Goal: Task Accomplishment & Management: Manage account settings

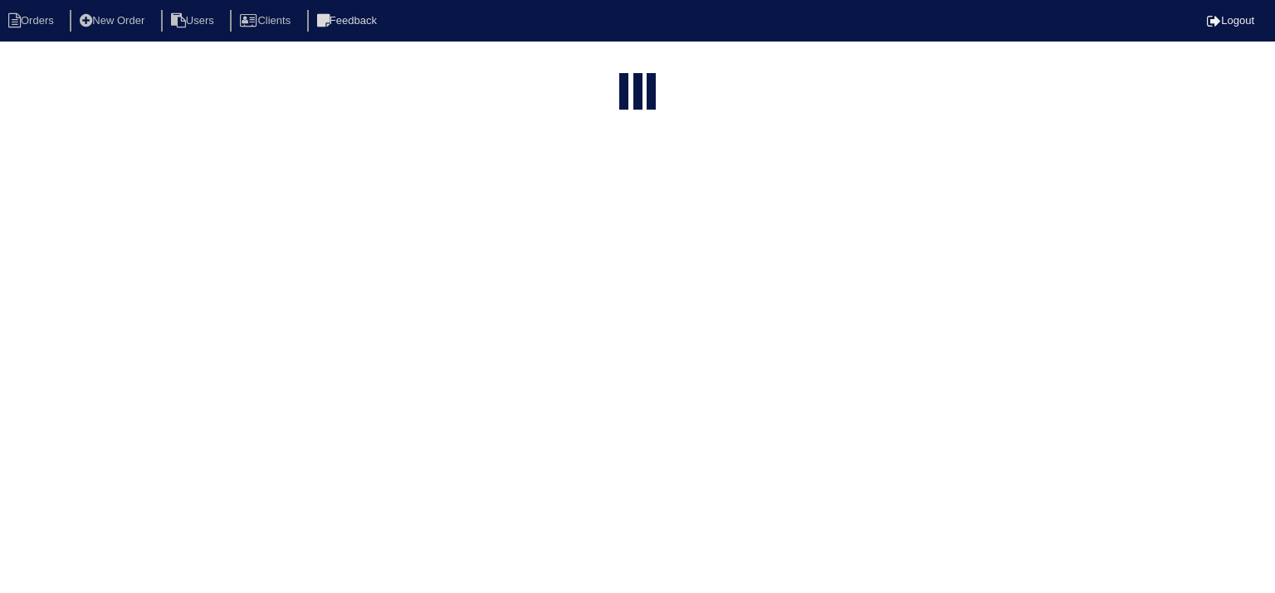
select select "15"
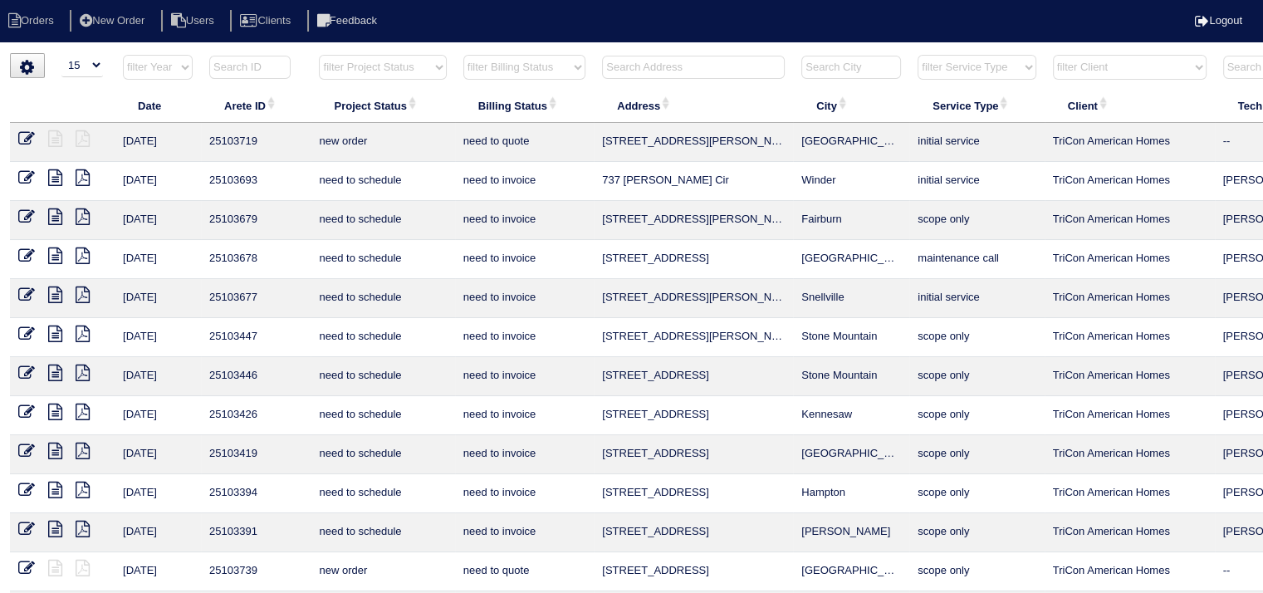
click at [701, 63] on input "text" at bounding box center [693, 67] width 183 height 23
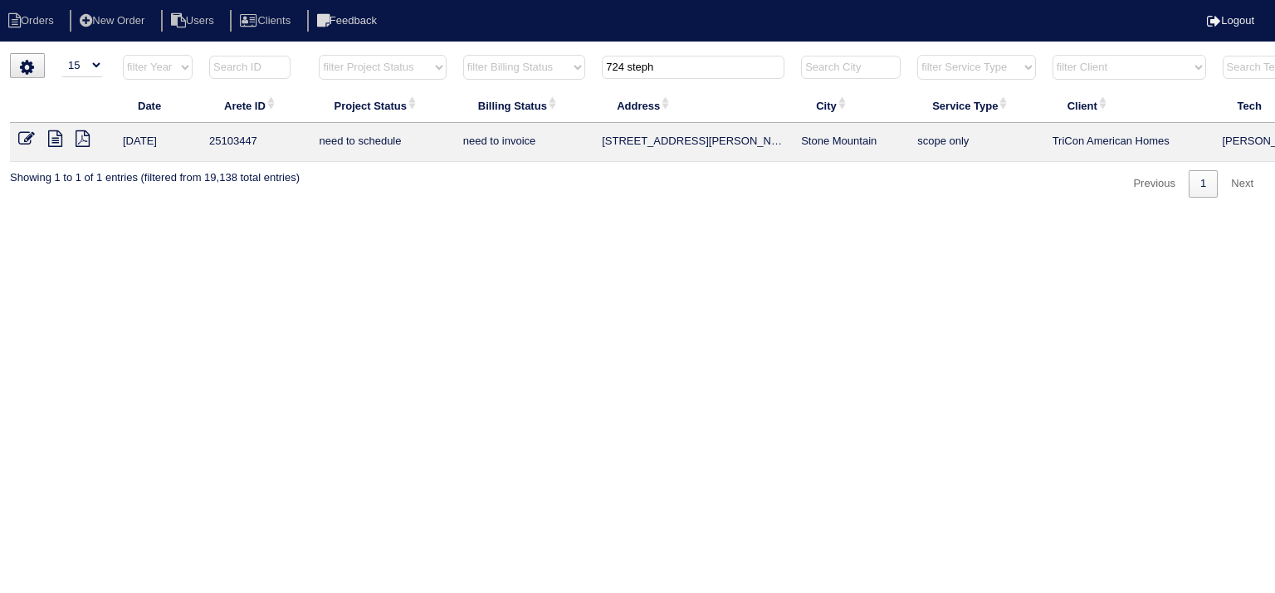
type input "724 steph"
click at [53, 134] on icon at bounding box center [55, 138] width 14 height 17
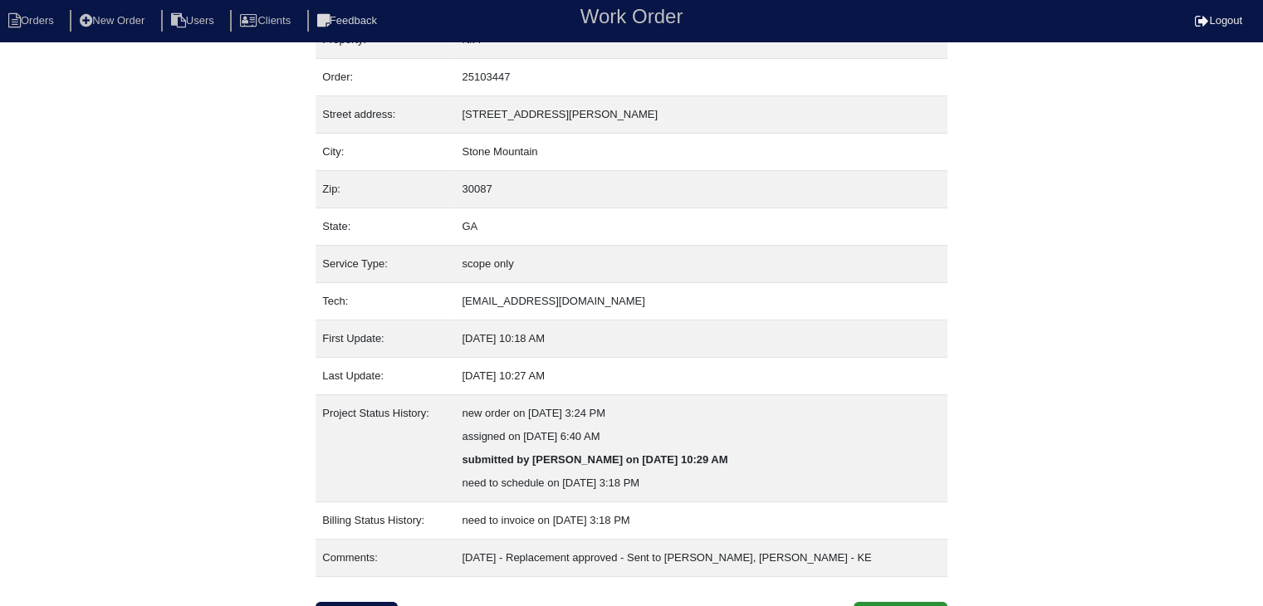
scroll to position [56, 0]
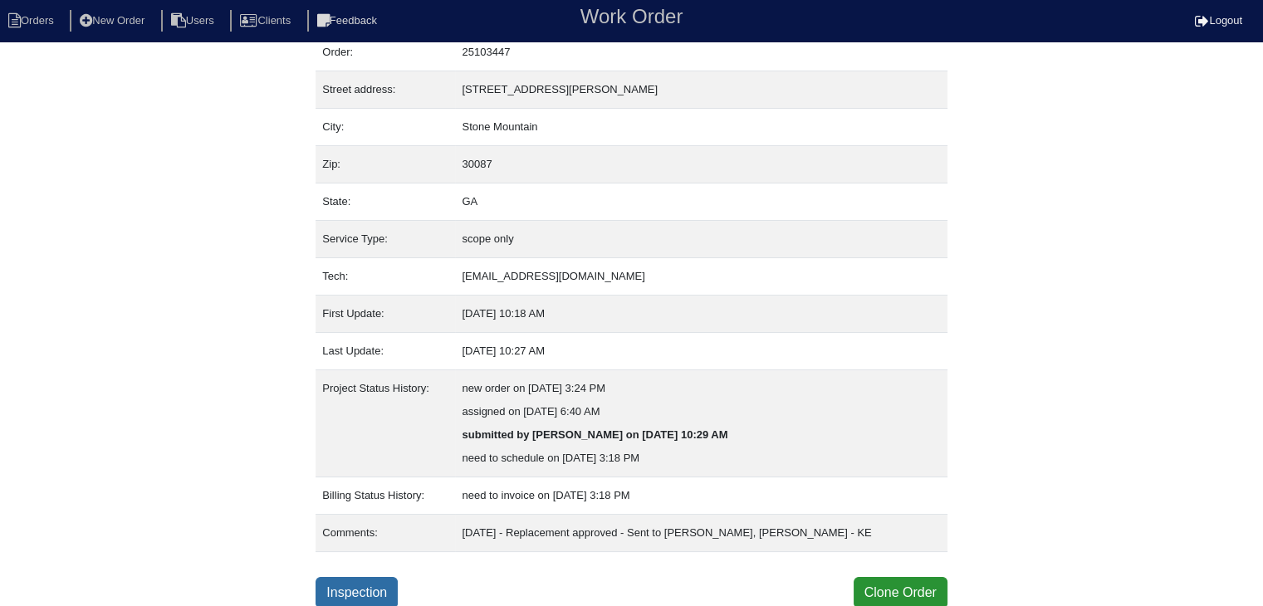
click at [332, 585] on link "Inspection" at bounding box center [357, 593] width 82 height 32
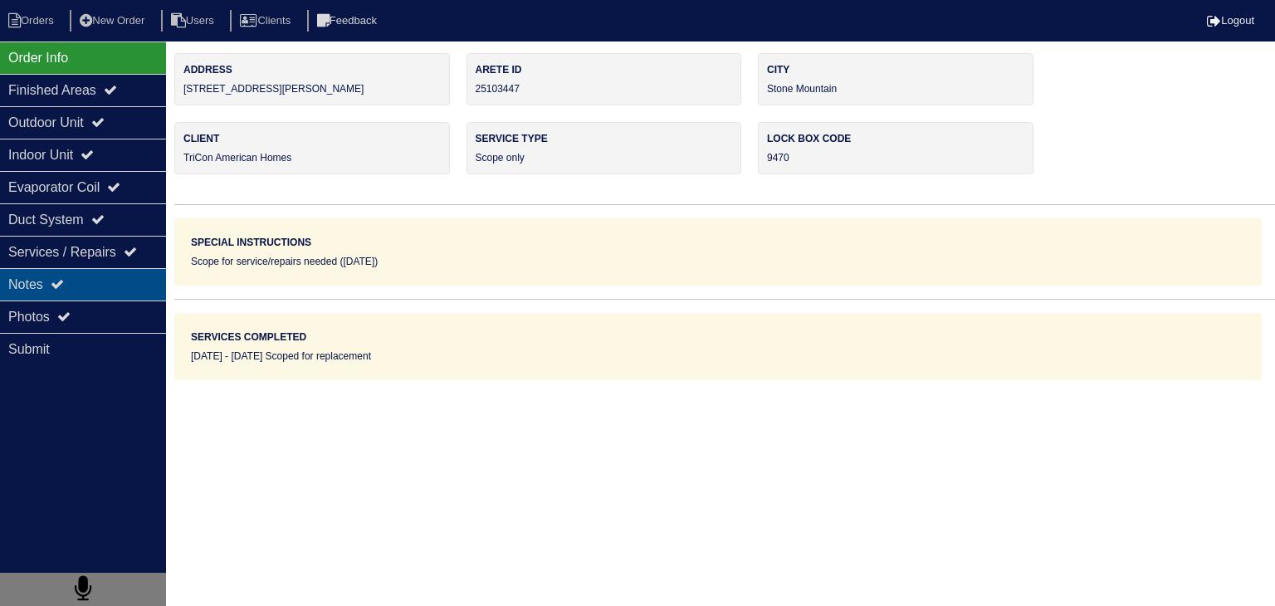
click at [147, 288] on div "Notes" at bounding box center [83, 284] width 166 height 32
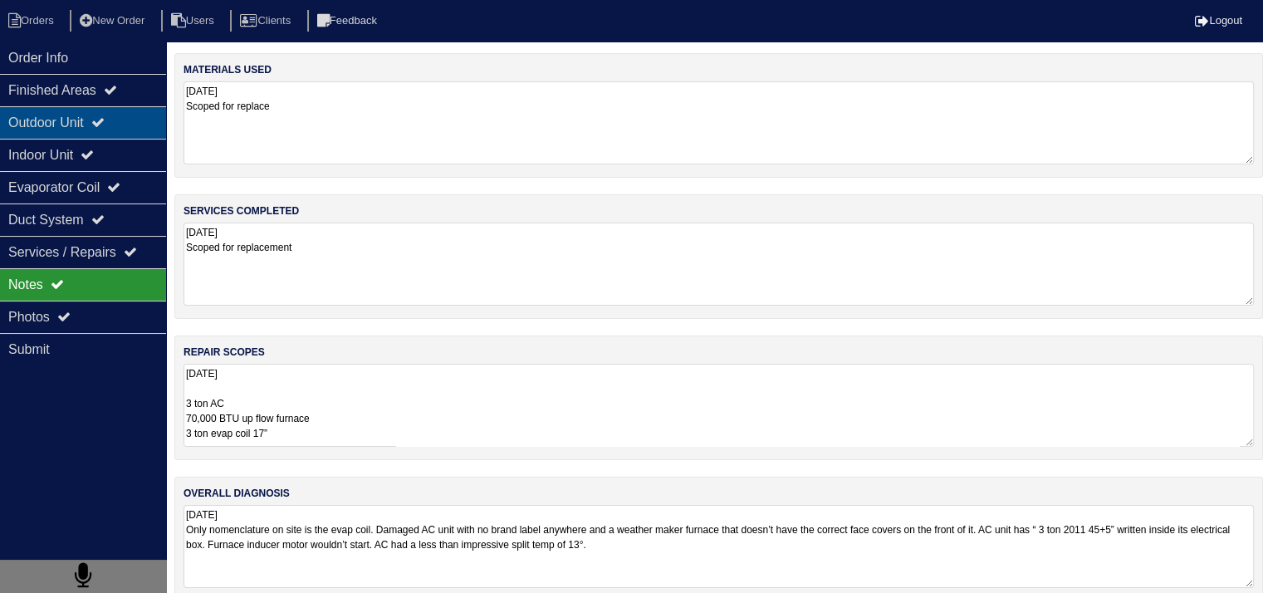
click at [48, 130] on div "Outdoor Unit" at bounding box center [83, 122] width 166 height 32
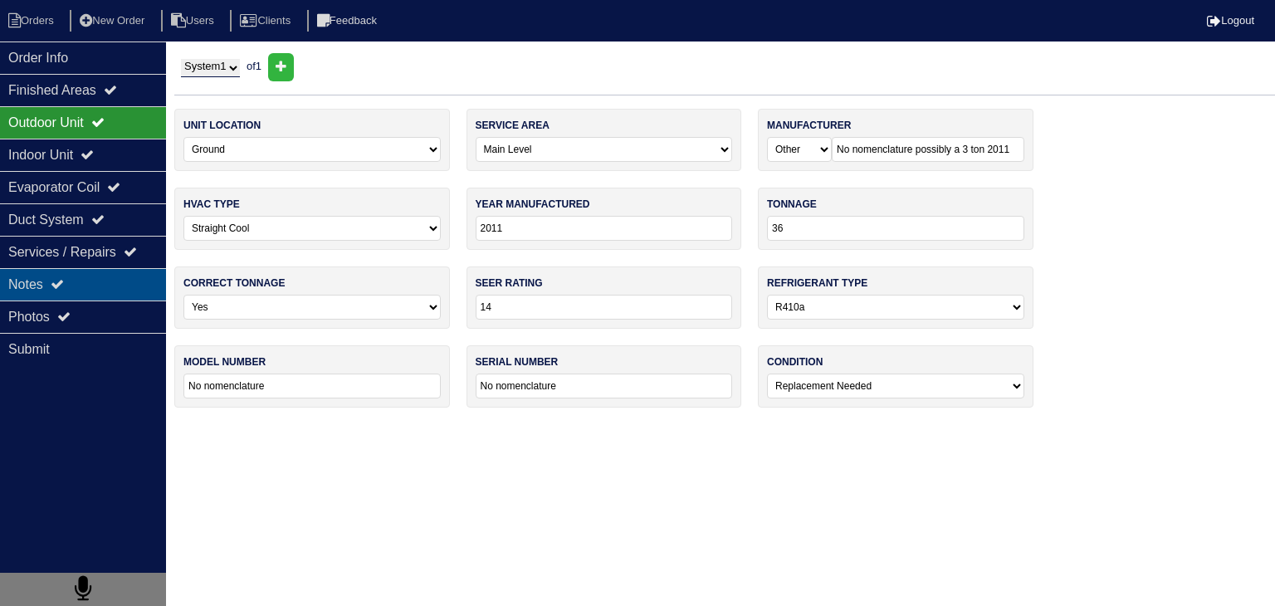
click at [86, 283] on div "Notes" at bounding box center [83, 284] width 166 height 32
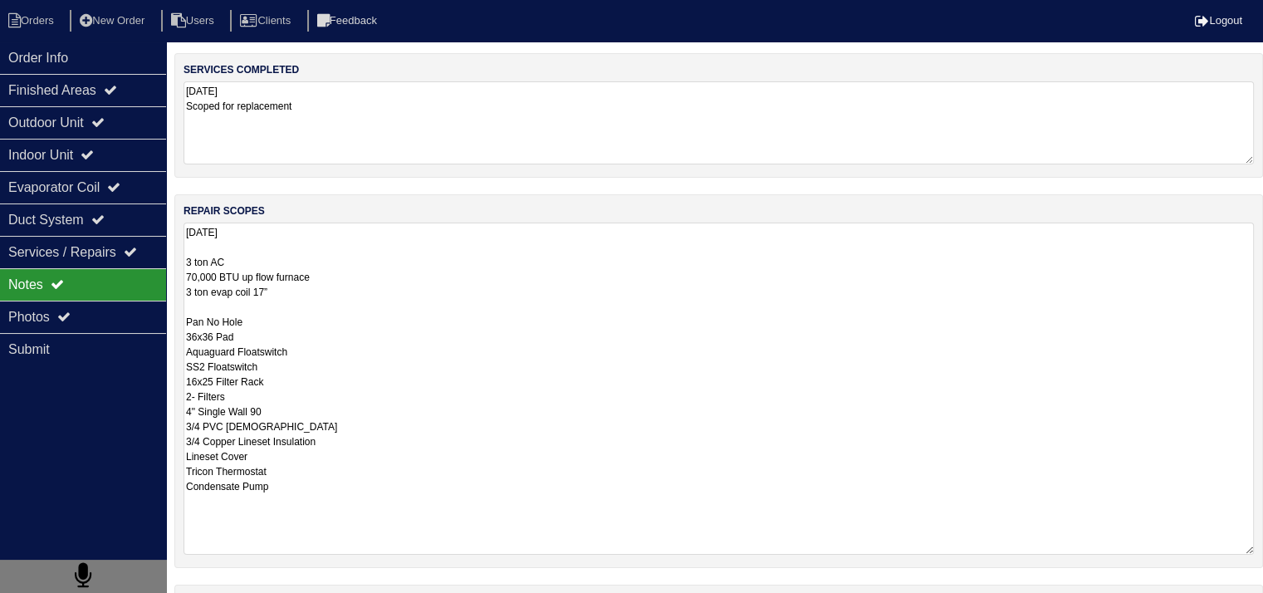
scroll to position [270, 0]
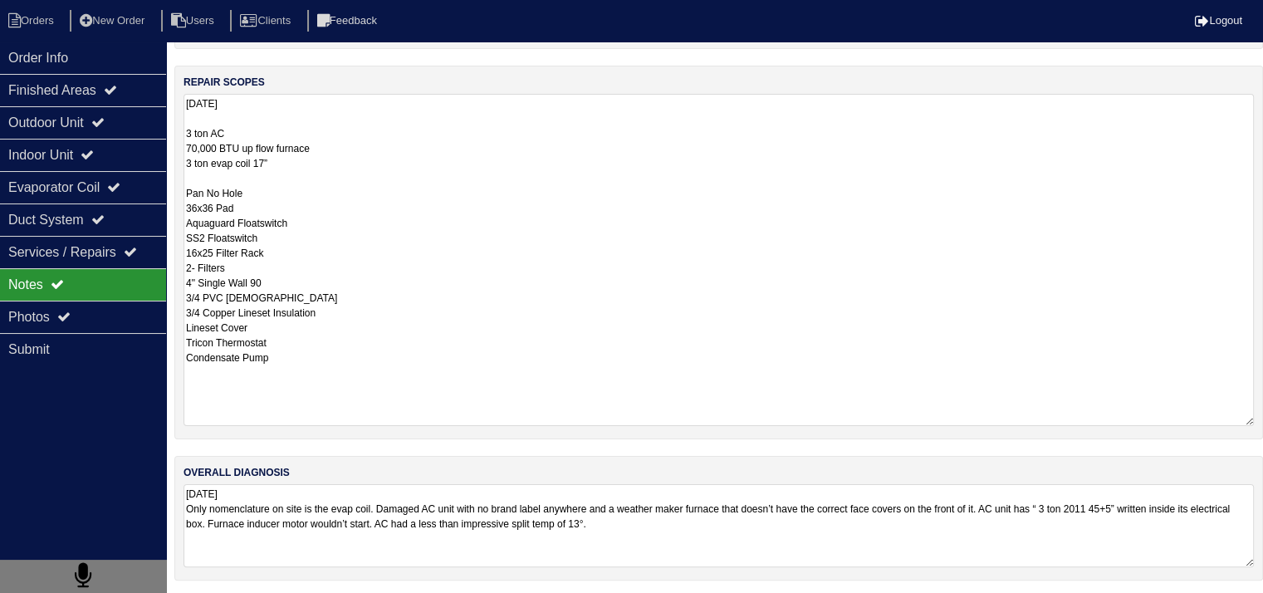
drag, startPoint x: 185, startPoint y: 404, endPoint x: 355, endPoint y: 362, distance: 175.2
click at [355, 362] on textarea "9.18.25 3 ton AC 70,000 BTU up flow furnace 3 ton evap coil 17” Pan No Hole 36x…" at bounding box center [718, 260] width 1070 height 332
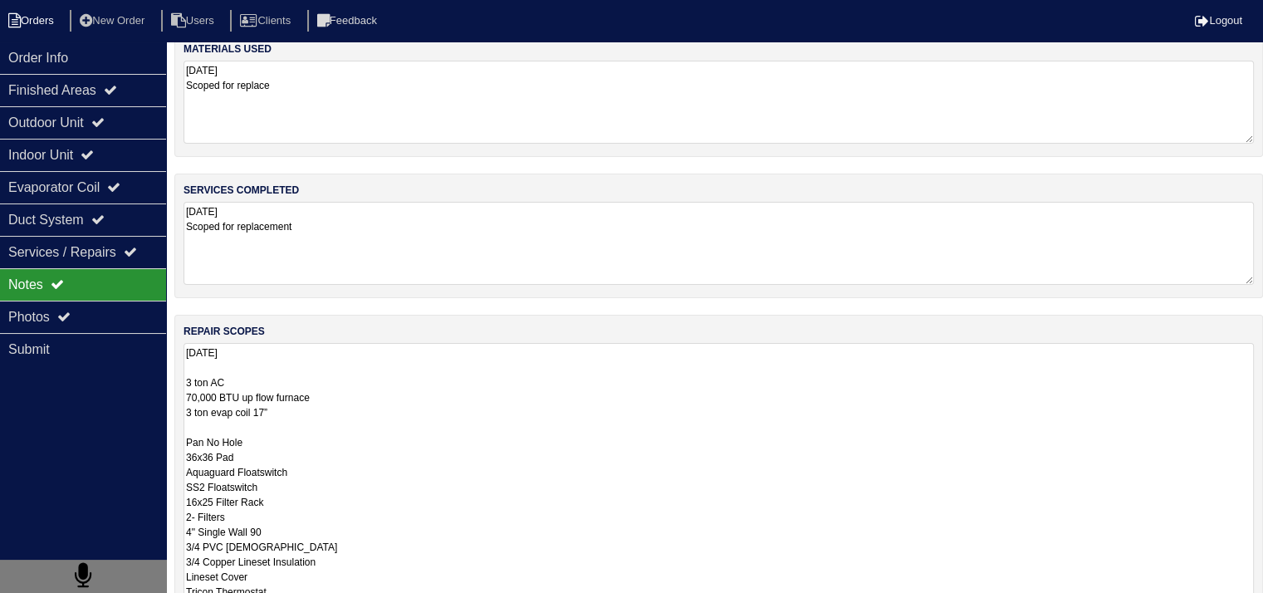
click at [55, 17] on li "Orders" at bounding box center [33, 21] width 67 height 22
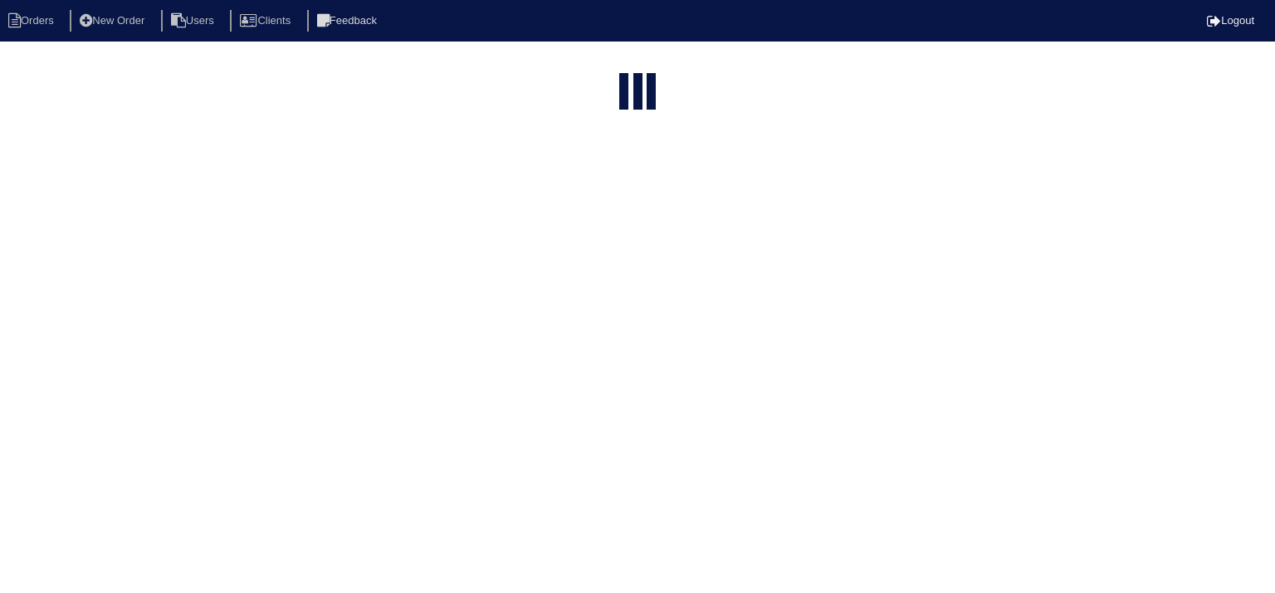
select select "15"
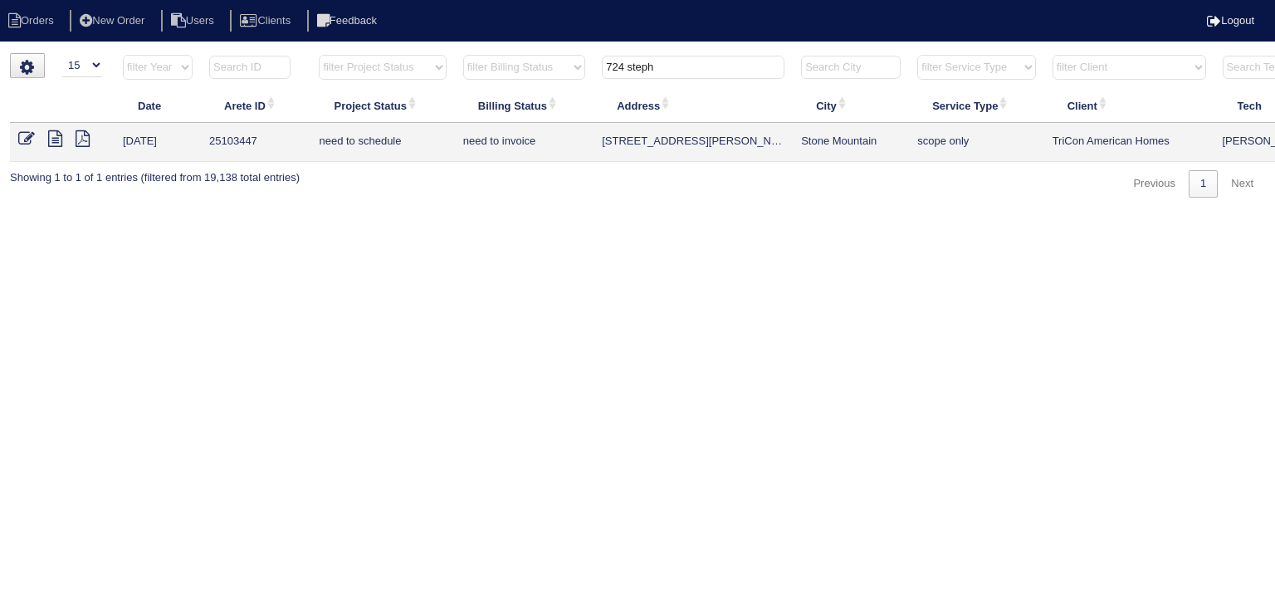
click at [689, 70] on input "724 steph" at bounding box center [693, 67] width 183 height 23
type input "4538"
click at [55, 137] on icon at bounding box center [55, 138] width 14 height 17
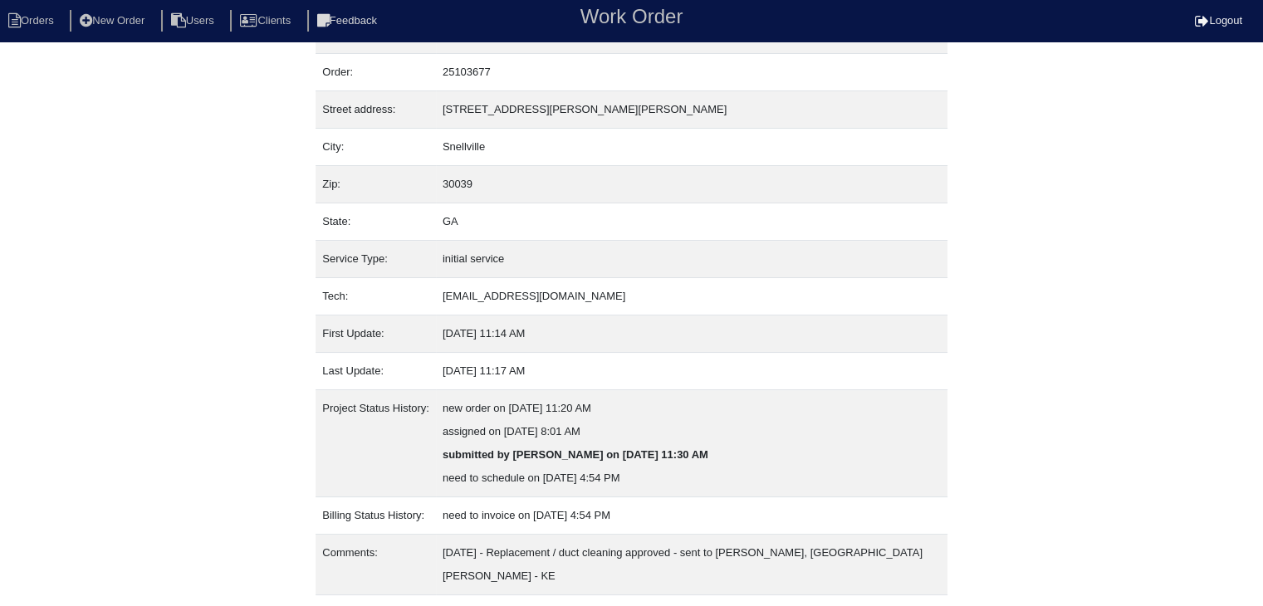
scroll to position [56, 0]
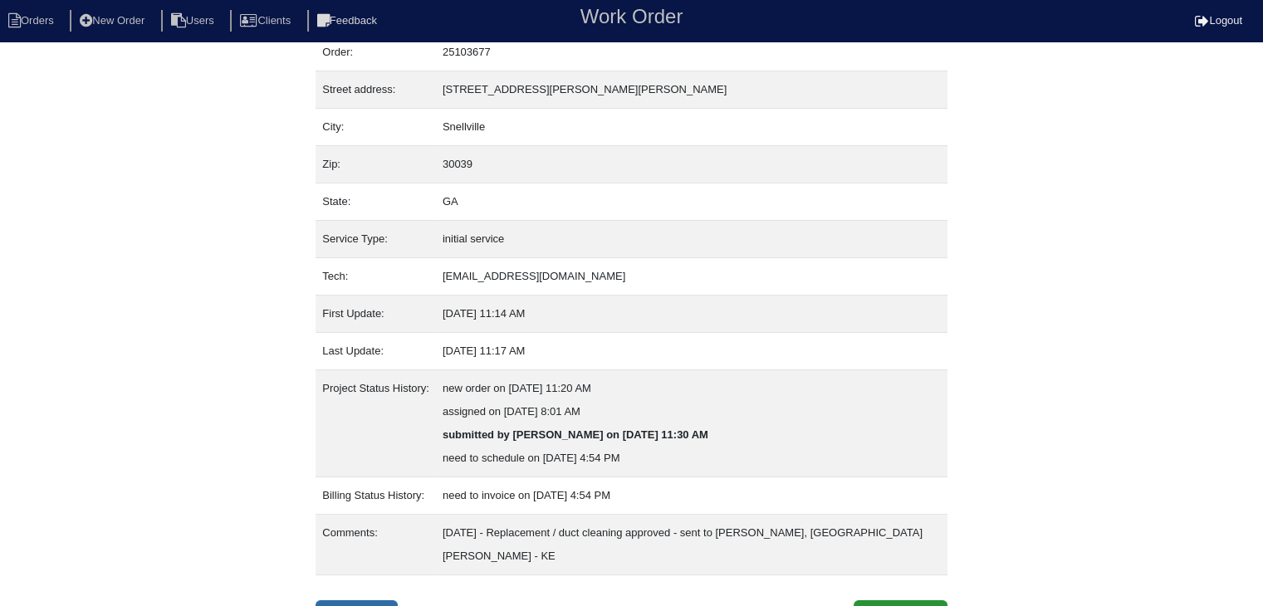
click at [349, 600] on link "Inspection" at bounding box center [357, 616] width 82 height 32
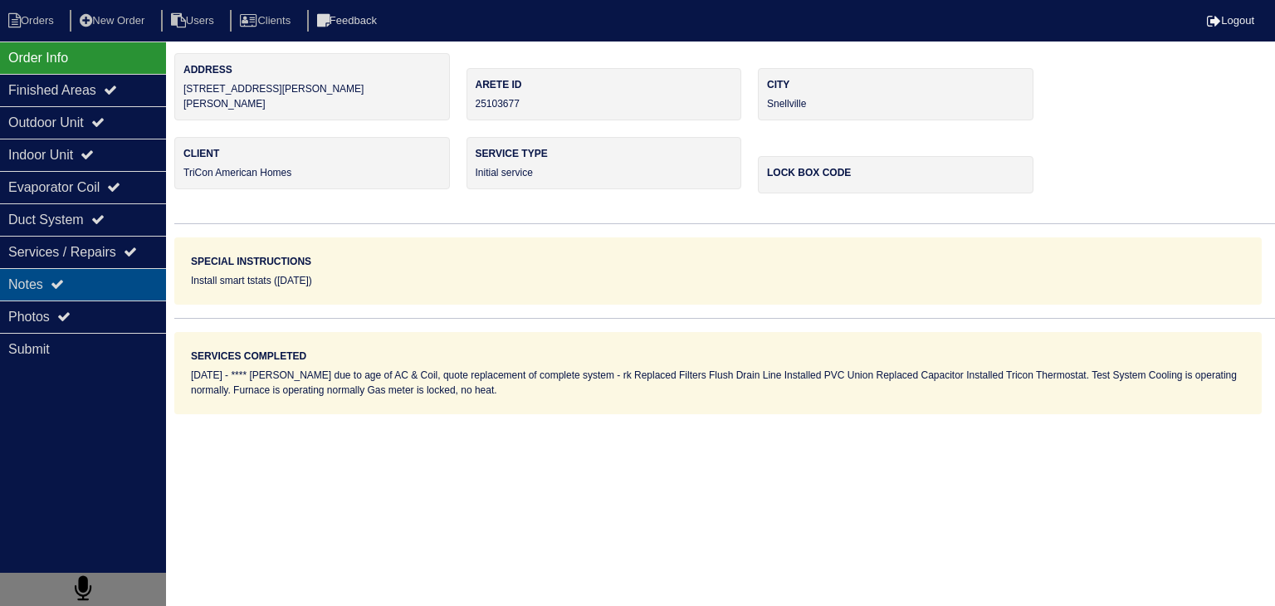
click at [68, 276] on div "Notes" at bounding box center [83, 284] width 166 height 32
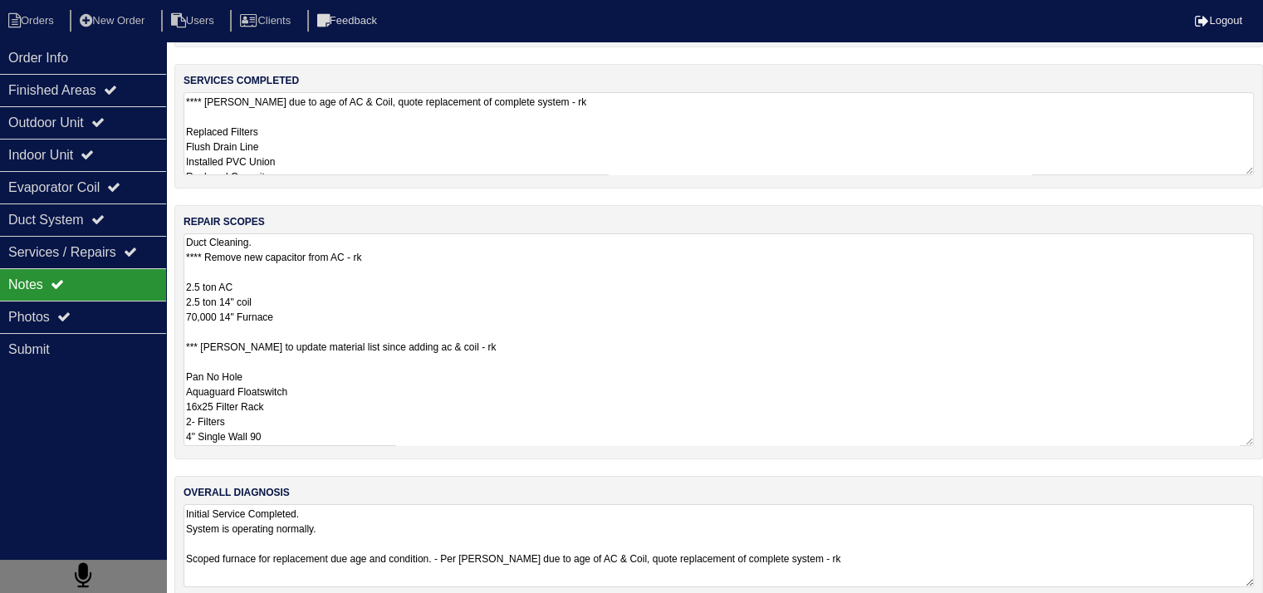
scroll to position [150, 0]
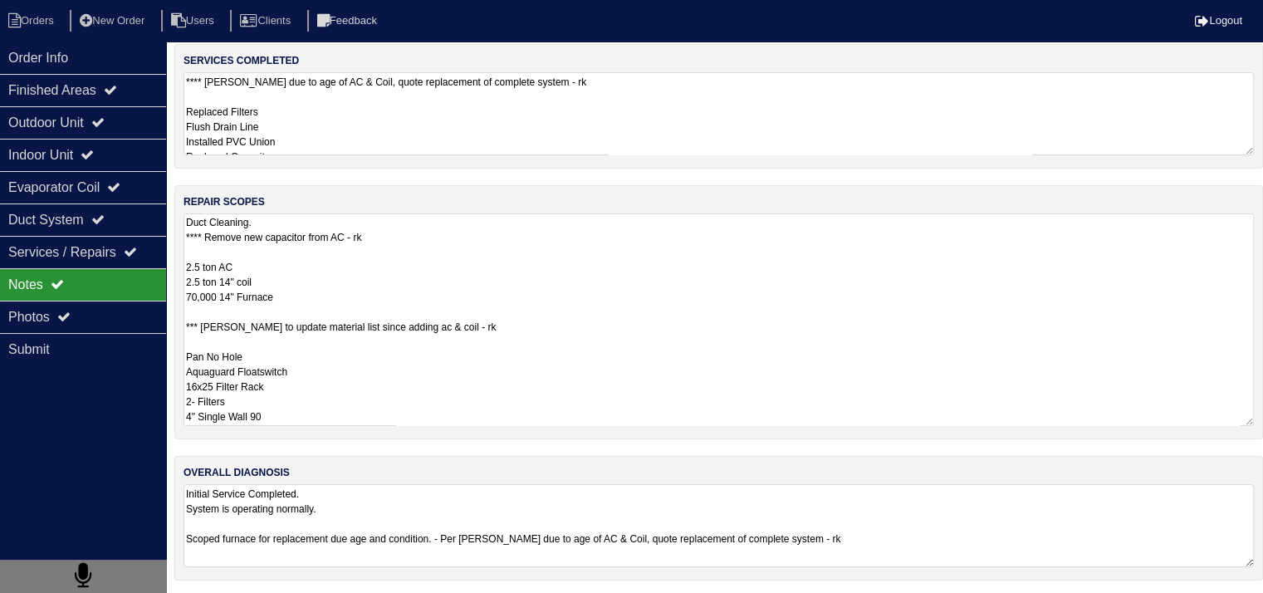
drag, startPoint x: 185, startPoint y: 387, endPoint x: 428, endPoint y: 421, distance: 244.8
click at [428, 421] on textarea "Duct Cleaning. **** Remove new capacitor from AC - rk 2.5 ton AC 2.5 ton 14" co…" at bounding box center [718, 319] width 1070 height 213
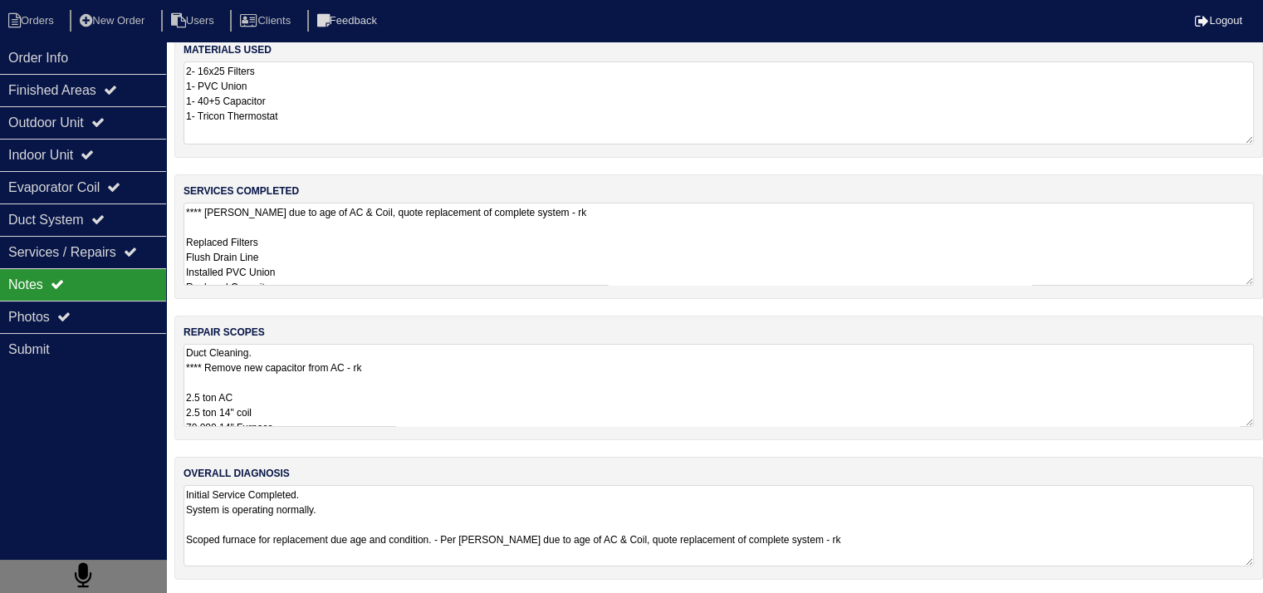
click at [546, 512] on textarea "Initial Service Completed. System is operating normally. Scoped furnace for rep…" at bounding box center [718, 525] width 1070 height 81
click at [61, 27] on li "Orders" at bounding box center [33, 21] width 67 height 22
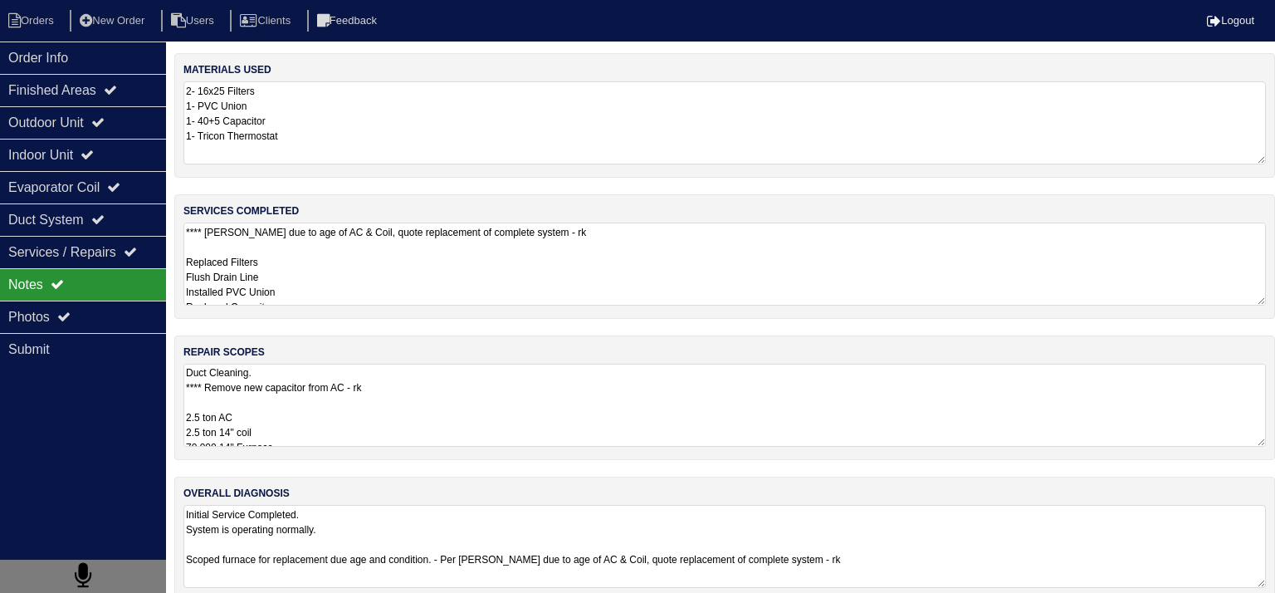
select select "15"
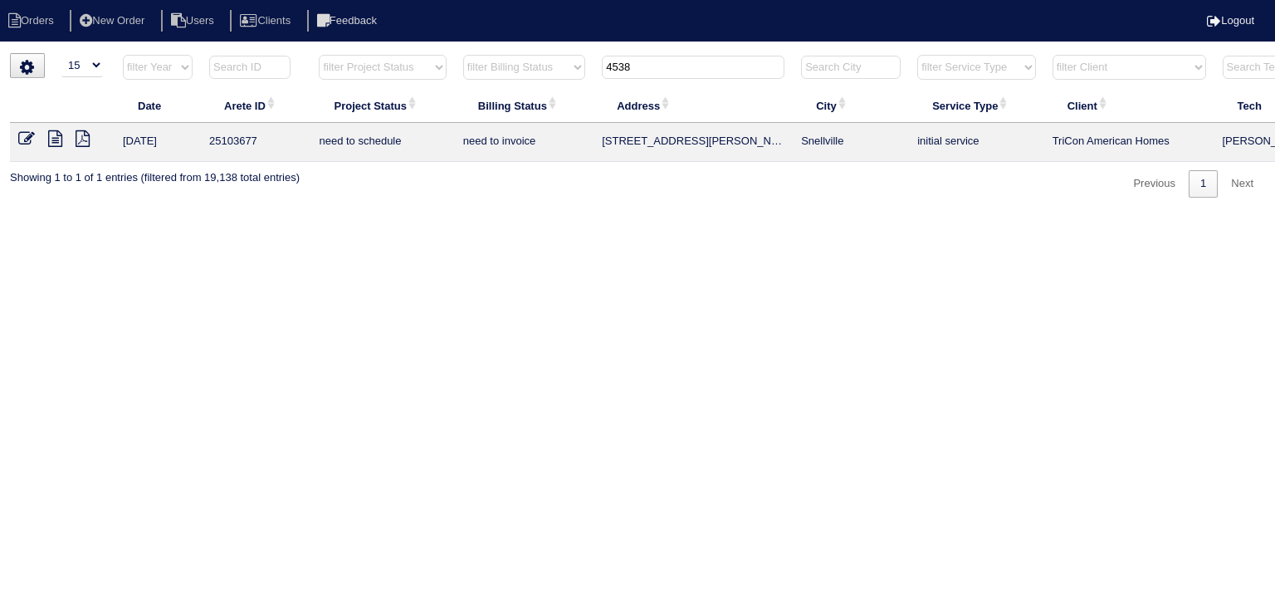
drag, startPoint x: 648, startPoint y: 64, endPoint x: 535, endPoint y: 64, distance: 113.7
click at [535, 64] on tr "filter Year -- Any Year -- 2025 2024 2023 2022 2021 2020 2019 filter Project St…" at bounding box center [729, 71] width 1439 height 34
type input "737 bas"
click at [56, 137] on icon at bounding box center [55, 138] width 14 height 17
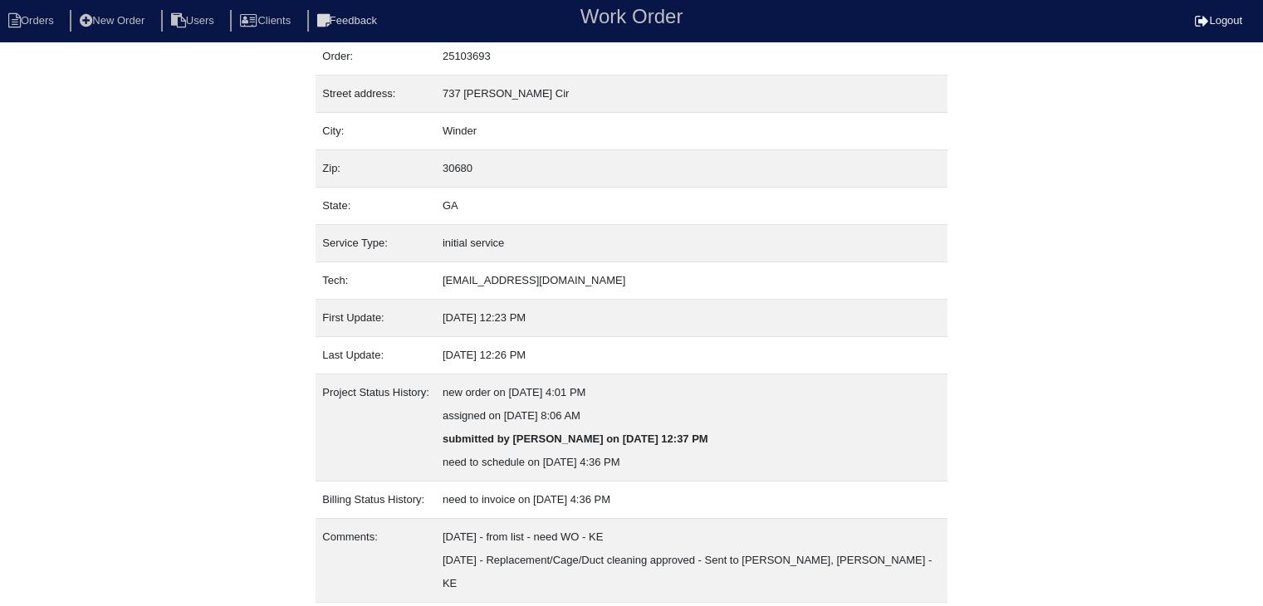
scroll to position [80, 0]
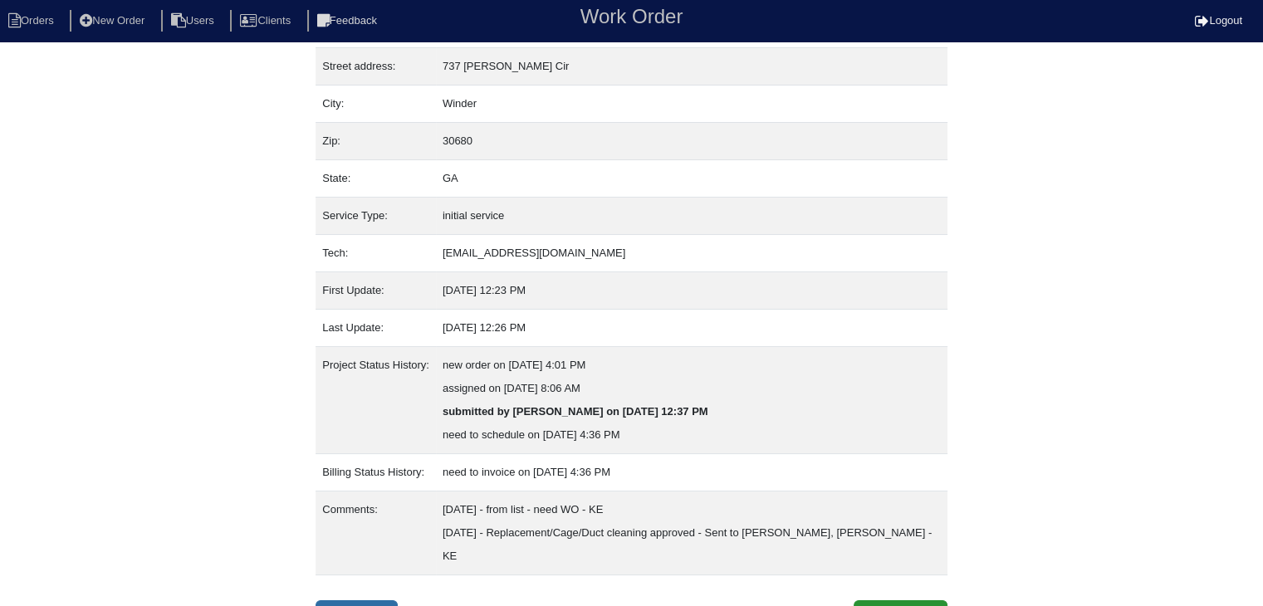
click at [382, 600] on link "Inspection" at bounding box center [357, 616] width 82 height 32
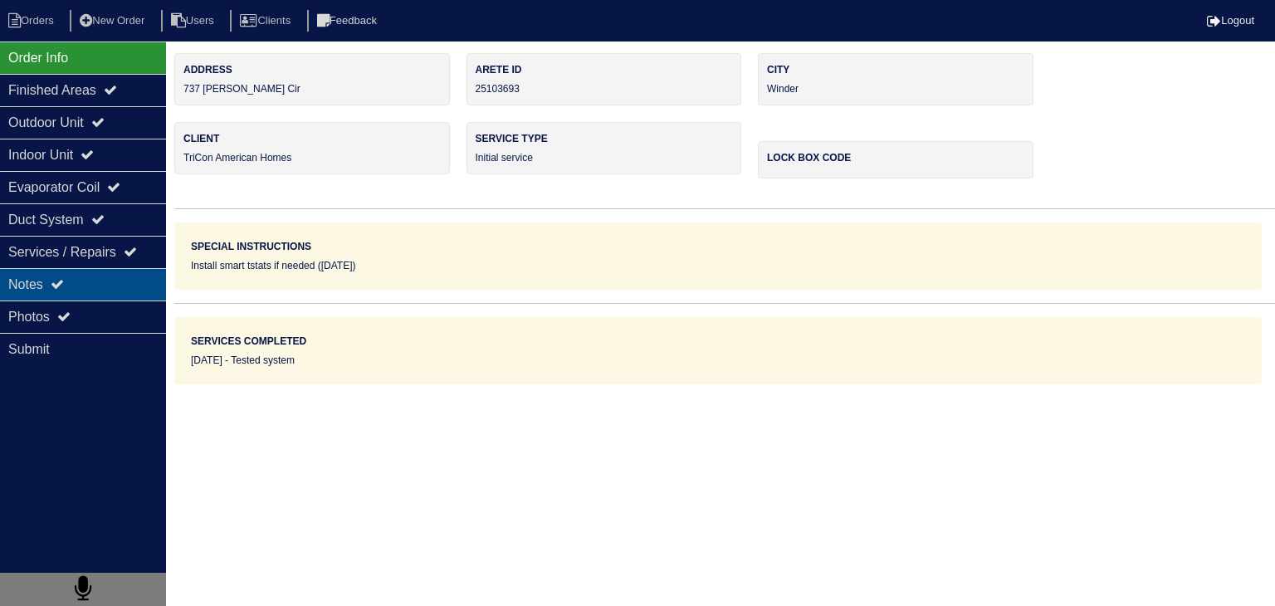
click at [116, 286] on div "Notes" at bounding box center [83, 284] width 166 height 32
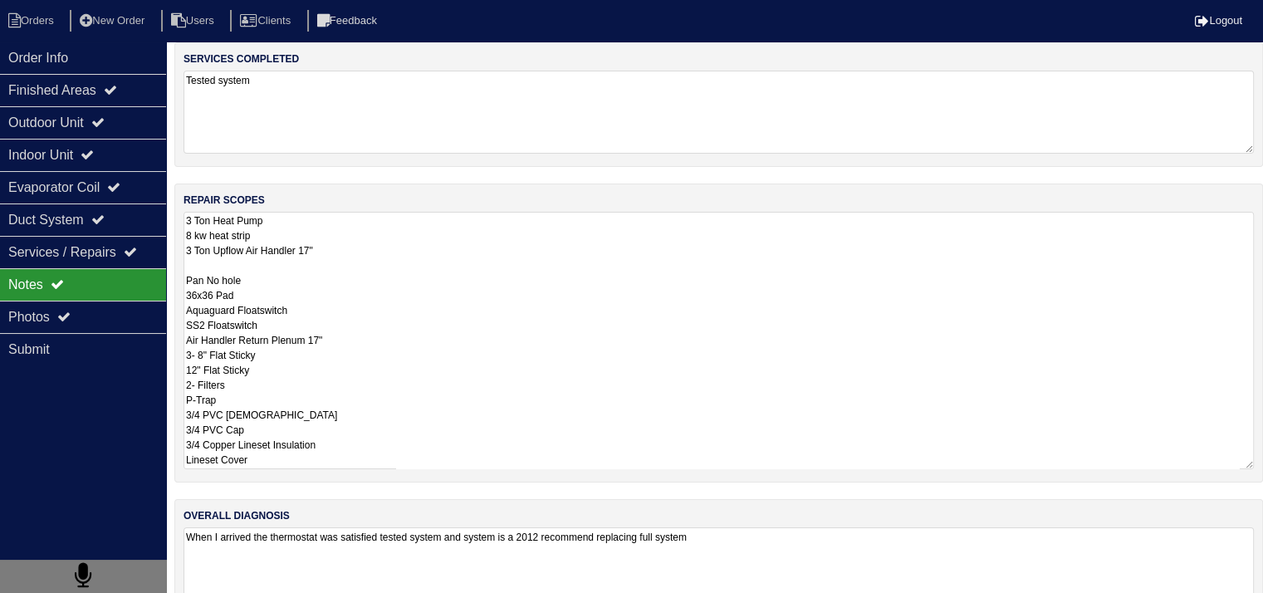
scroll to position [196, 0]
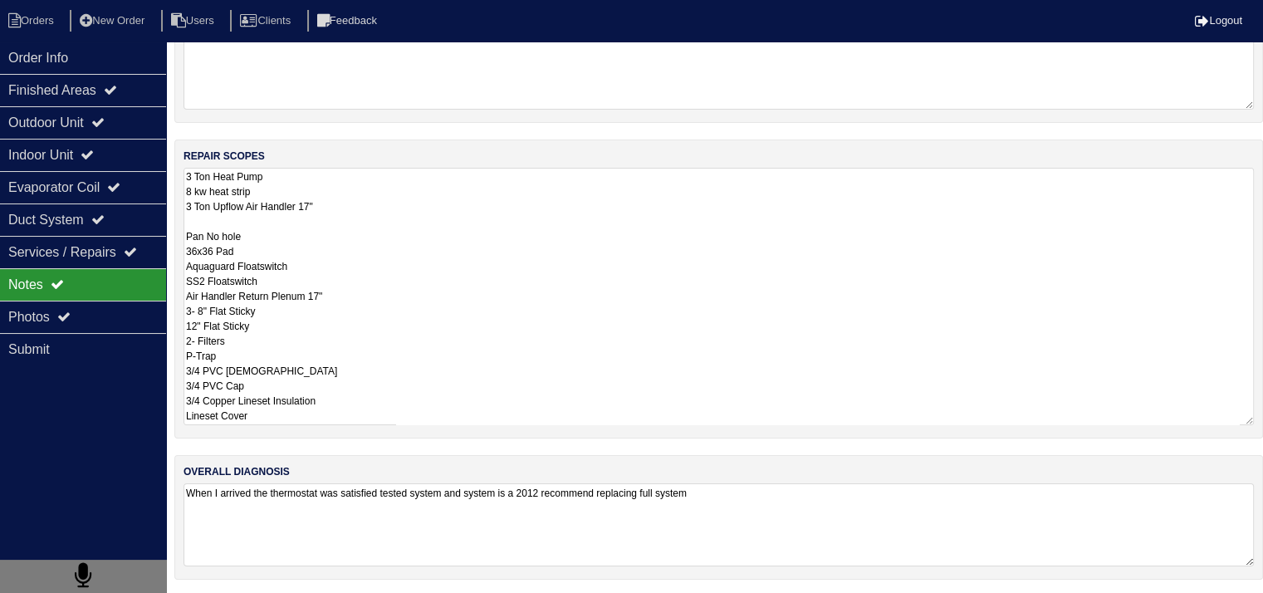
drag, startPoint x: 183, startPoint y: 372, endPoint x: 284, endPoint y: 599, distance: 247.9
click at [284, 596] on html "Orders New Order Users Clients Feedback Logout Orders New Order Users Clients M…" at bounding box center [631, 200] width 1263 height 792
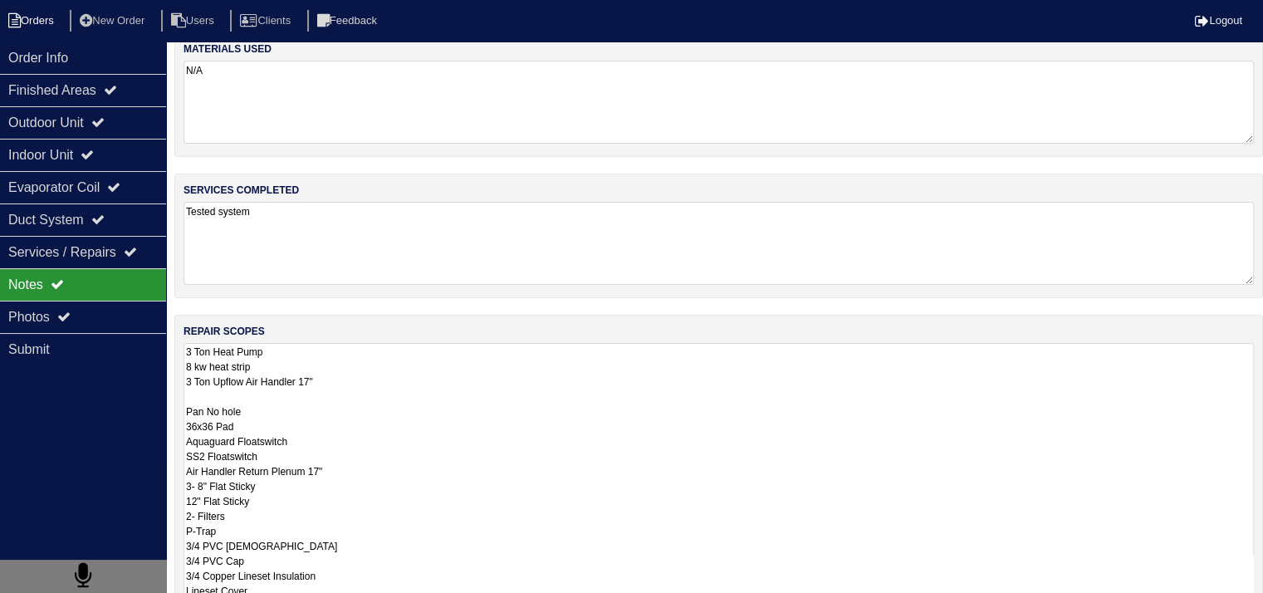
click at [37, 22] on li "Orders" at bounding box center [33, 21] width 67 height 22
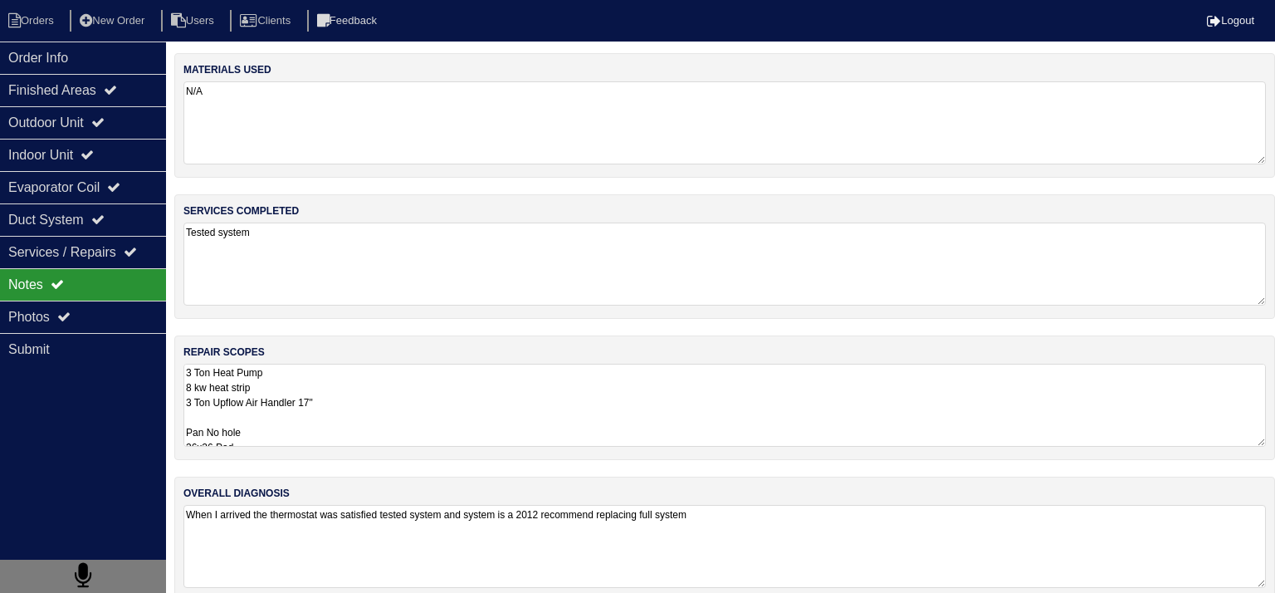
select select "15"
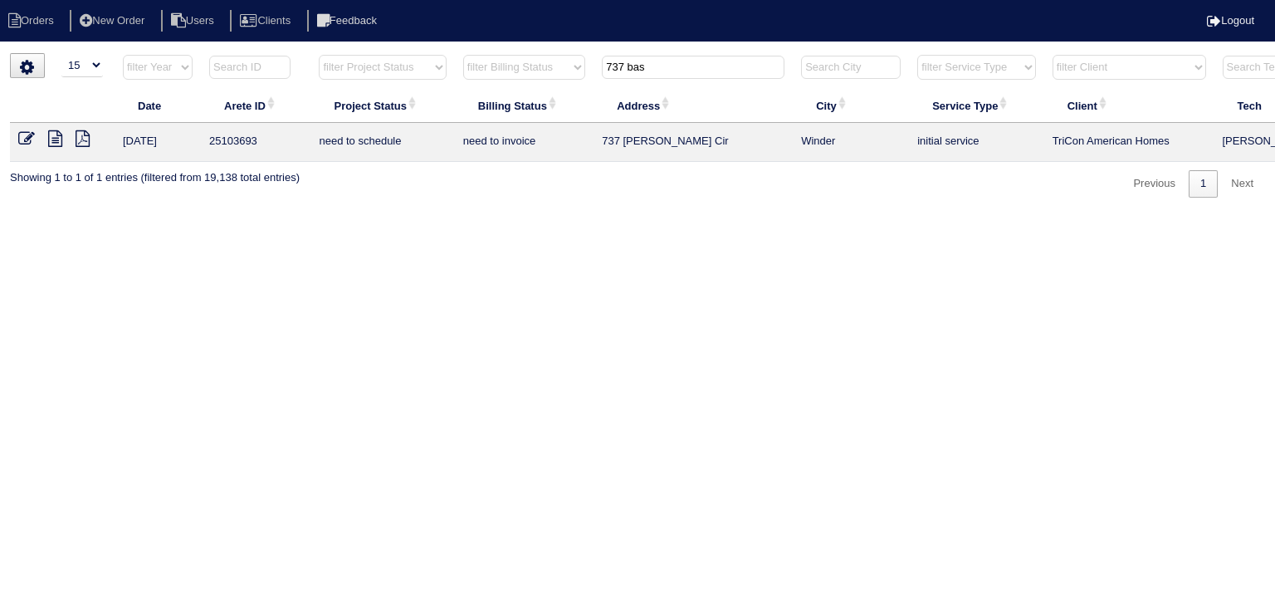
click at [655, 73] on input "737 bas" at bounding box center [693, 67] width 183 height 23
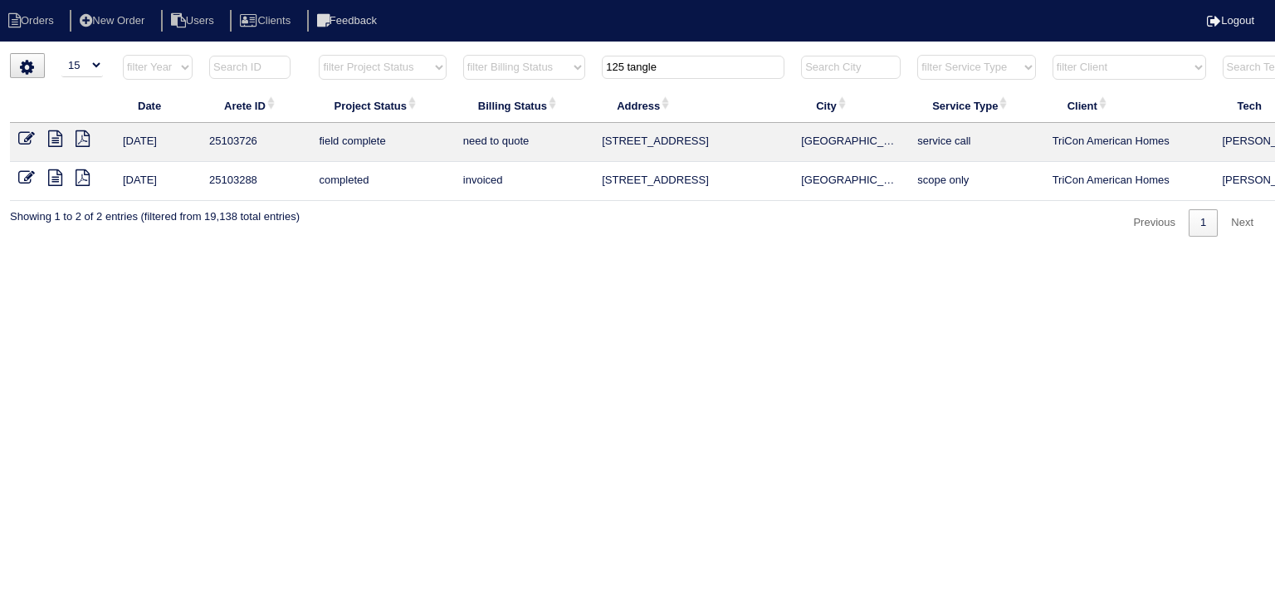
type input "125 tangle"
click at [60, 141] on icon at bounding box center [55, 138] width 14 height 17
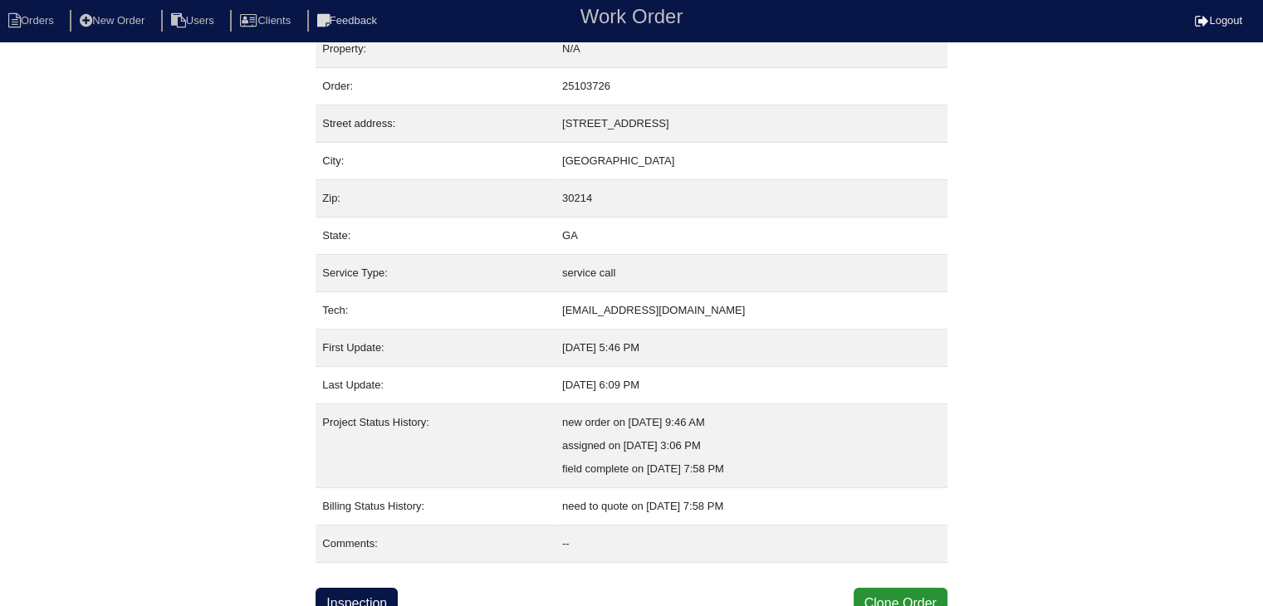
scroll to position [33, 0]
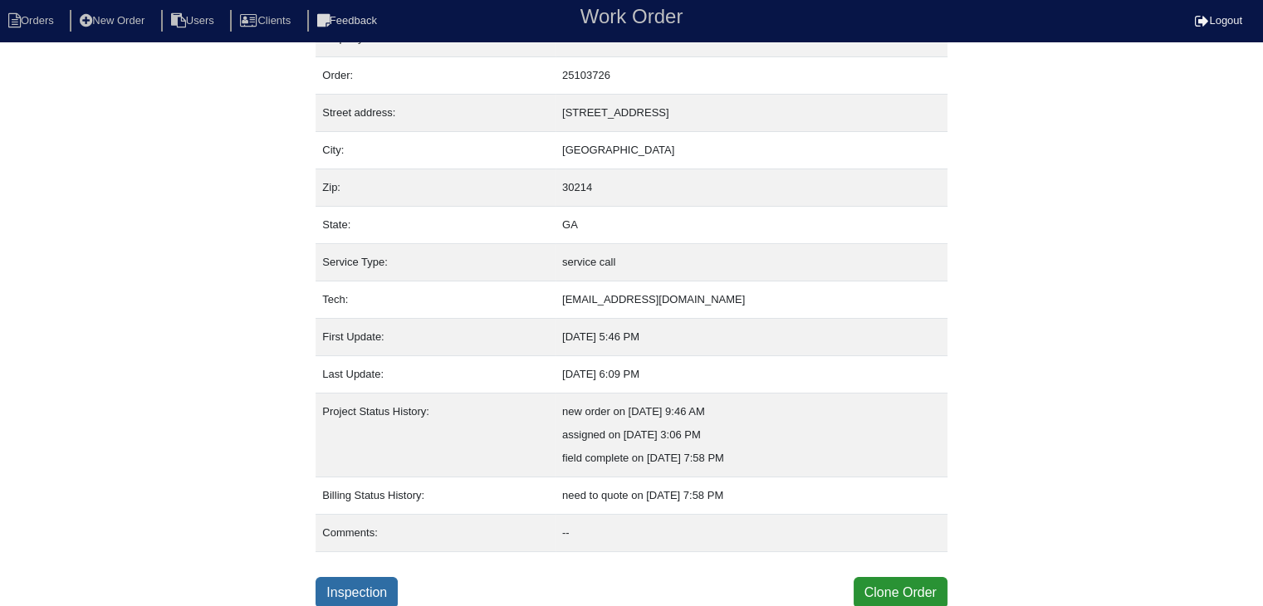
click at [371, 589] on link "Inspection" at bounding box center [357, 593] width 82 height 32
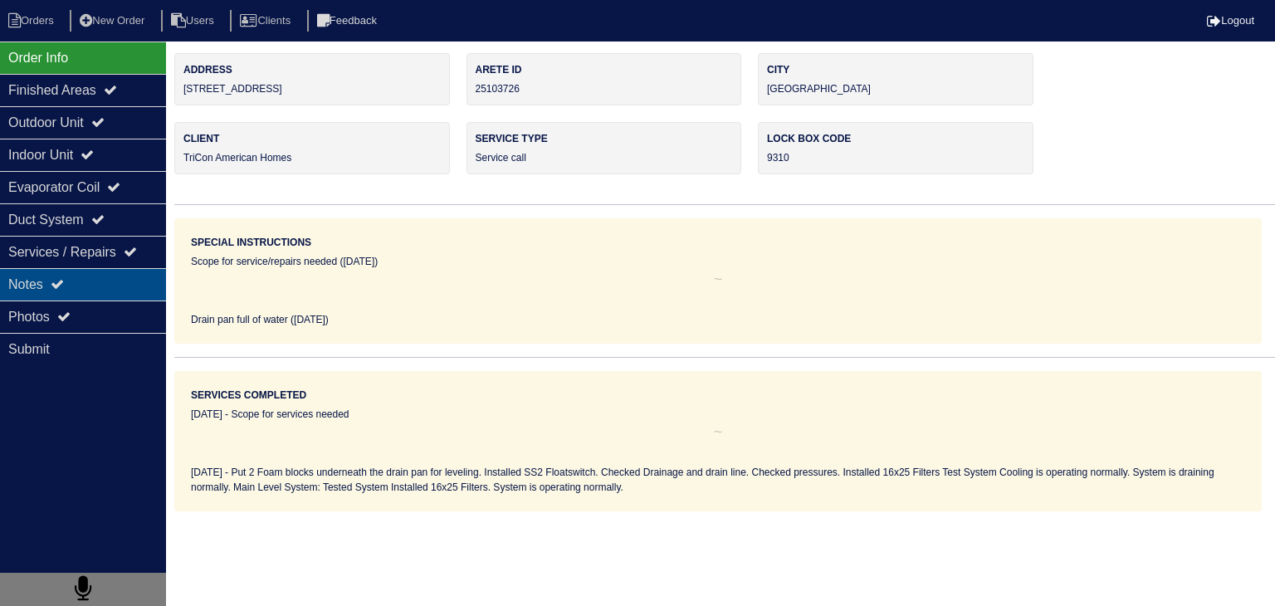
click at [84, 280] on div "Notes" at bounding box center [83, 284] width 166 height 32
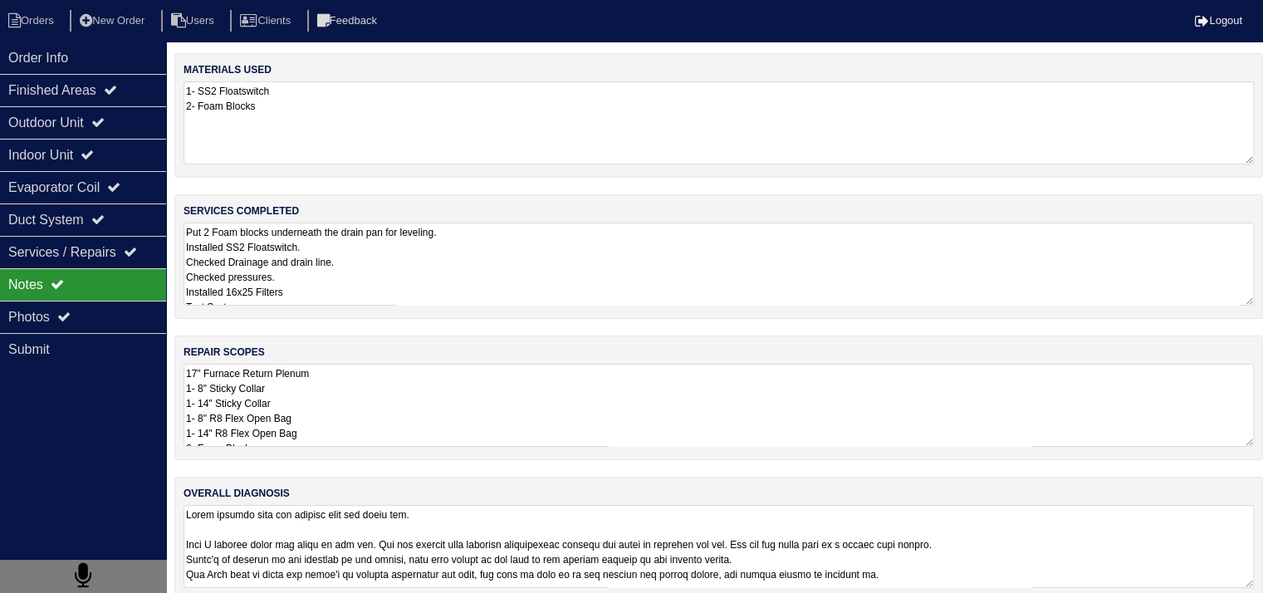
click at [282, 383] on textarea "17" Furnace Return Plenum 1- 8" Sticky Collar 1- 14" Sticky Collar 1- 8" R8 Fle…" at bounding box center [718, 405] width 1070 height 83
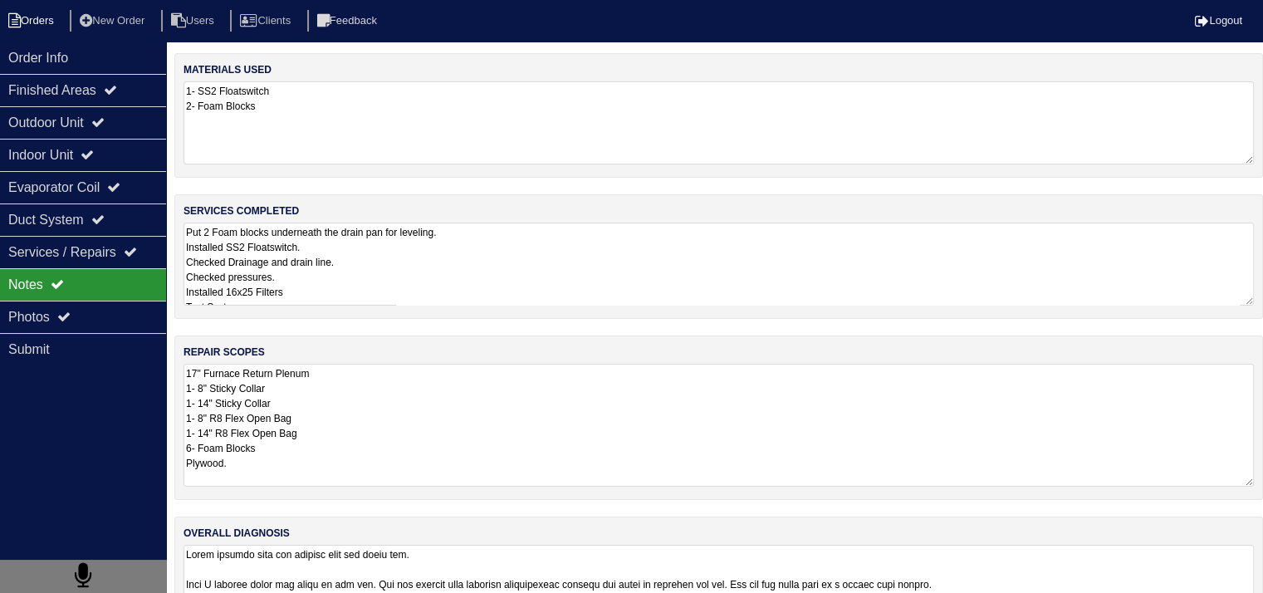
click at [42, 20] on li "Orders" at bounding box center [33, 21] width 67 height 22
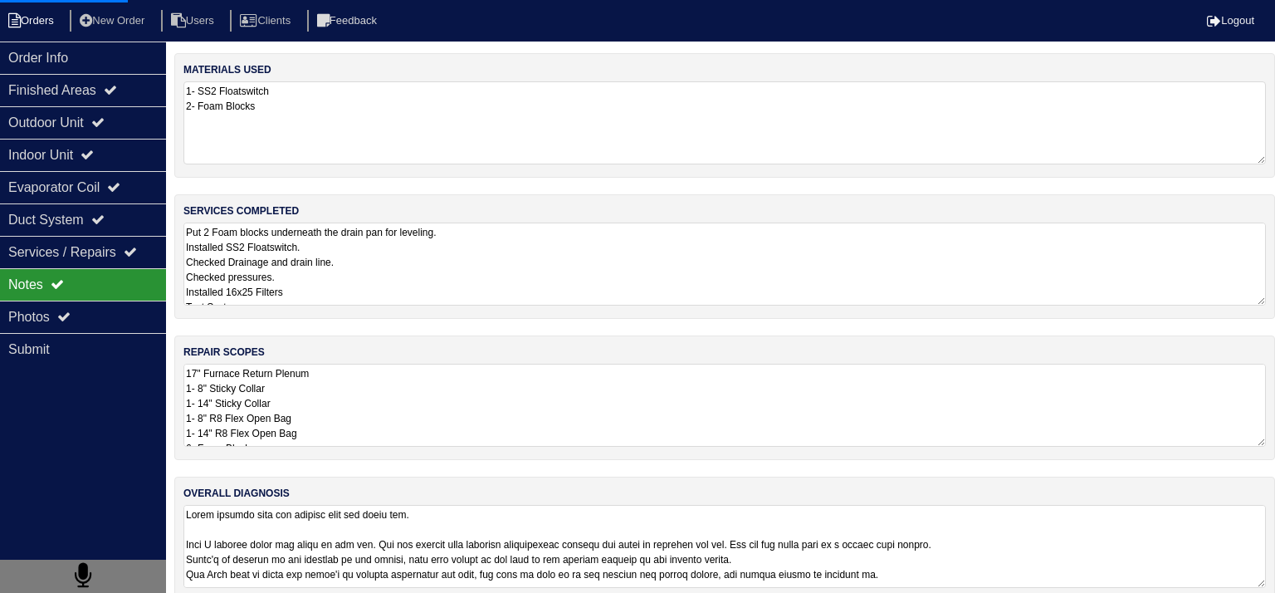
select select "15"
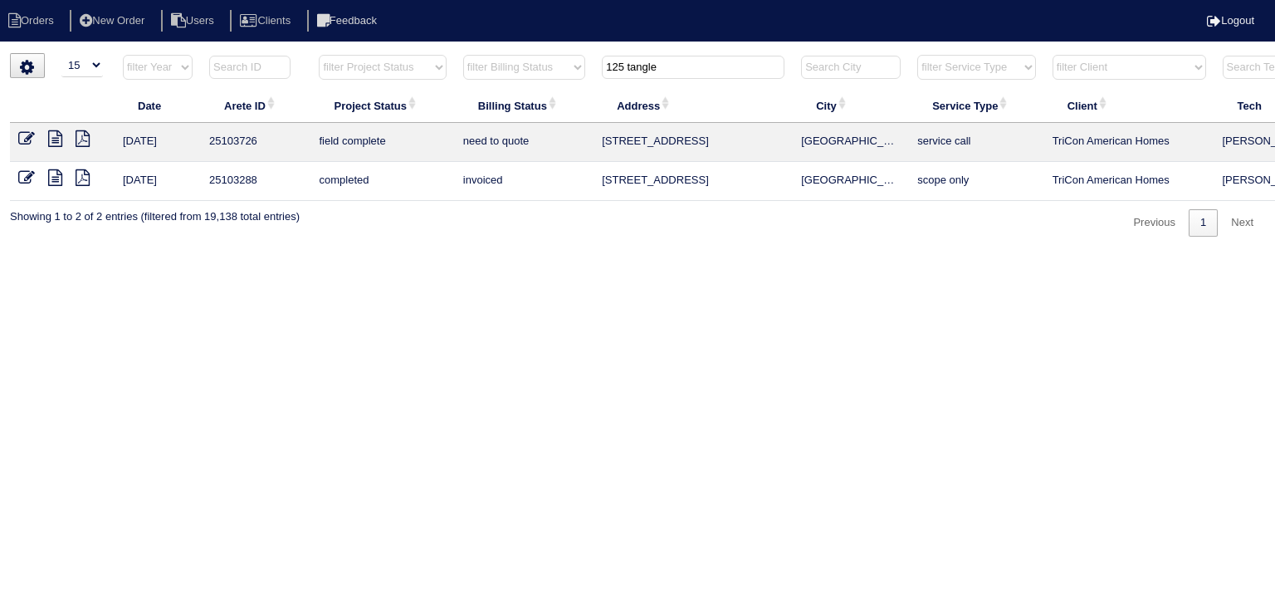
drag, startPoint x: 613, startPoint y: 66, endPoint x: 364, endPoint y: 66, distance: 248.3
click at [364, 66] on tr "filter Year -- Any Year -- 2025 2024 2023 2022 2021 2020 2019 filter Project St…" at bounding box center [729, 71] width 1439 height 34
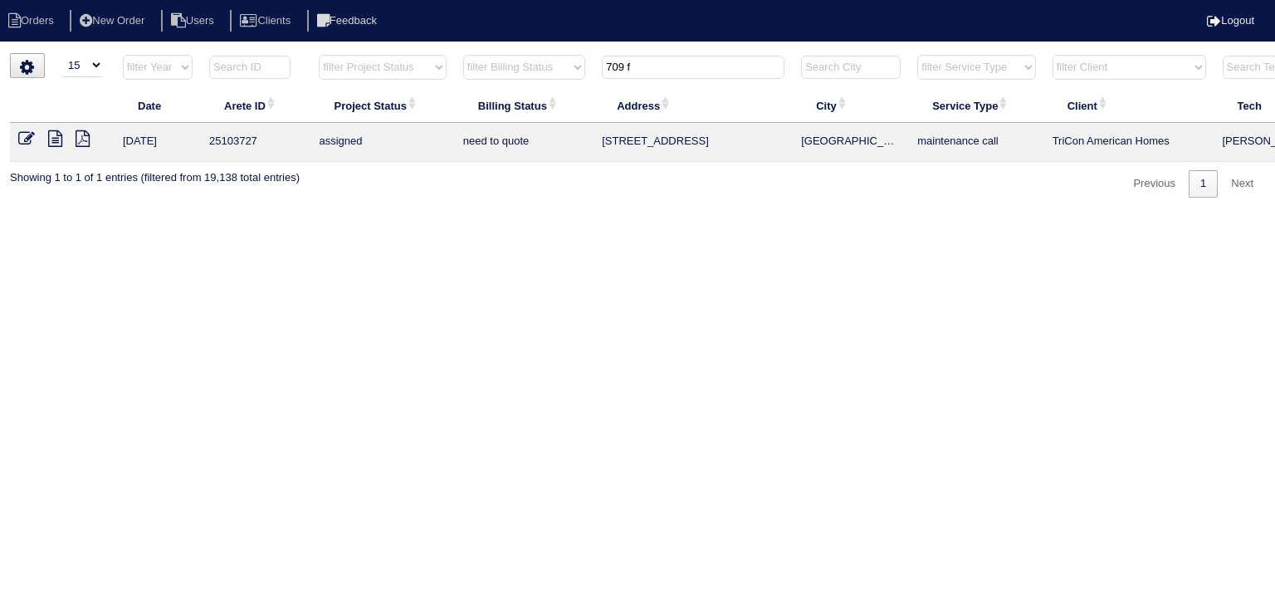
type input "709 f"
click at [56, 144] on icon at bounding box center [55, 138] width 14 height 17
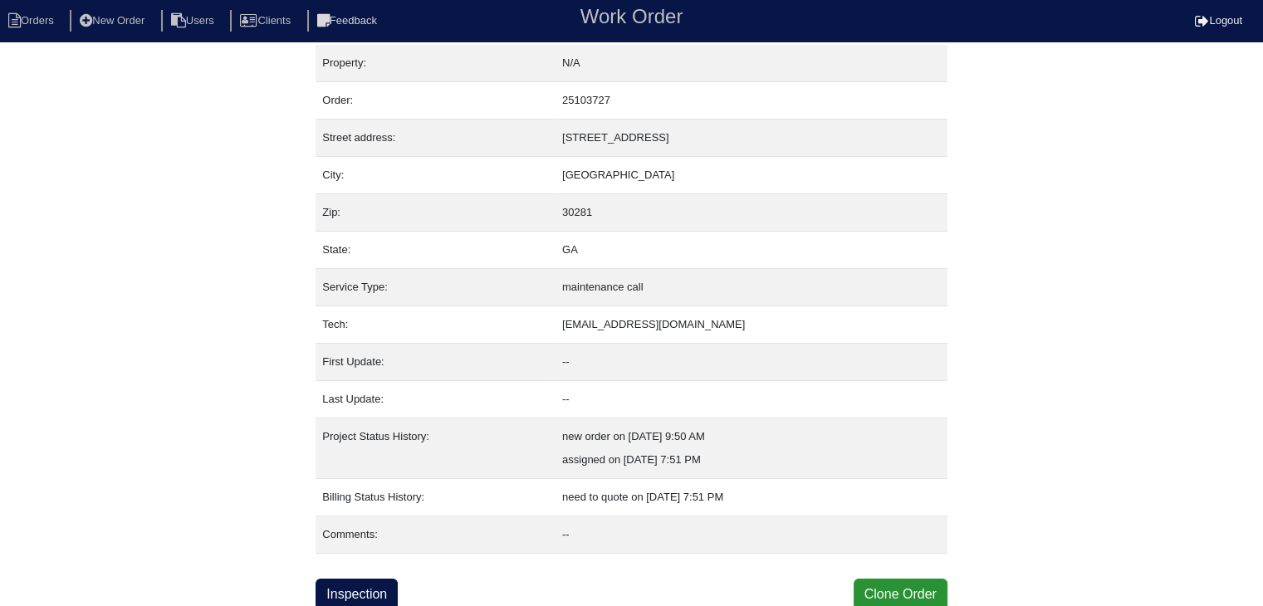
scroll to position [10, 0]
click at [349, 582] on link "Inspection" at bounding box center [357, 593] width 82 height 32
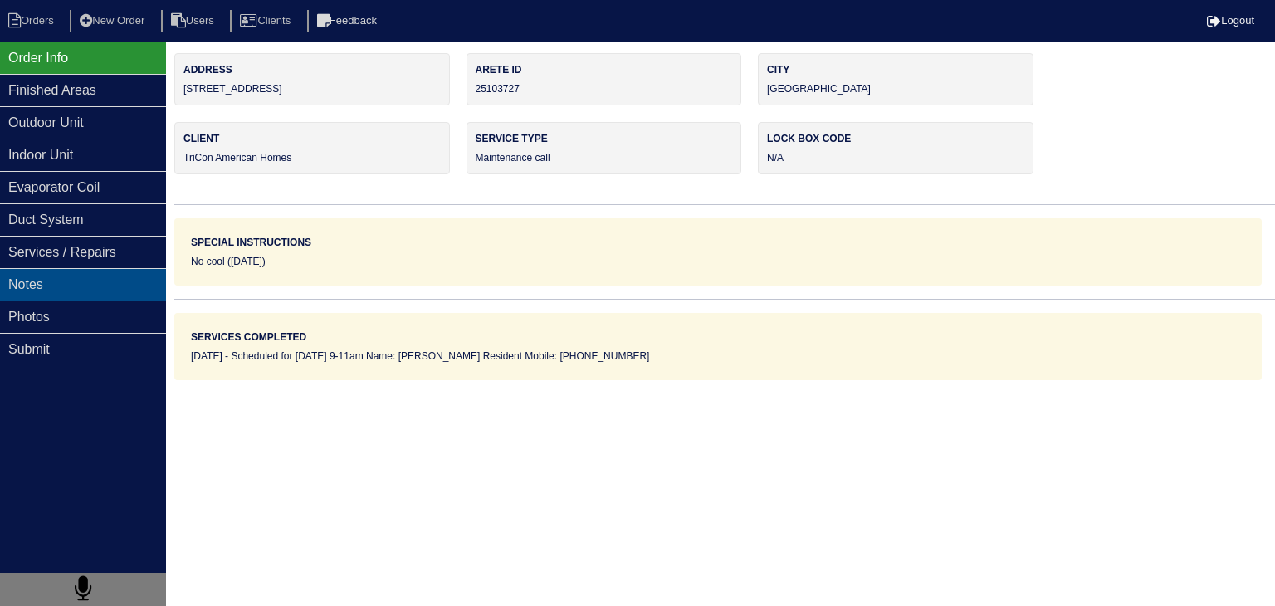
click at [113, 285] on div "Notes" at bounding box center [83, 284] width 166 height 32
type textarea "Scheduled for [DATE] 9-11am Name: [PERSON_NAME] Resident Mobile: [PHONE_NUMBER]"
